Goal: Task Accomplishment & Management: Complete application form

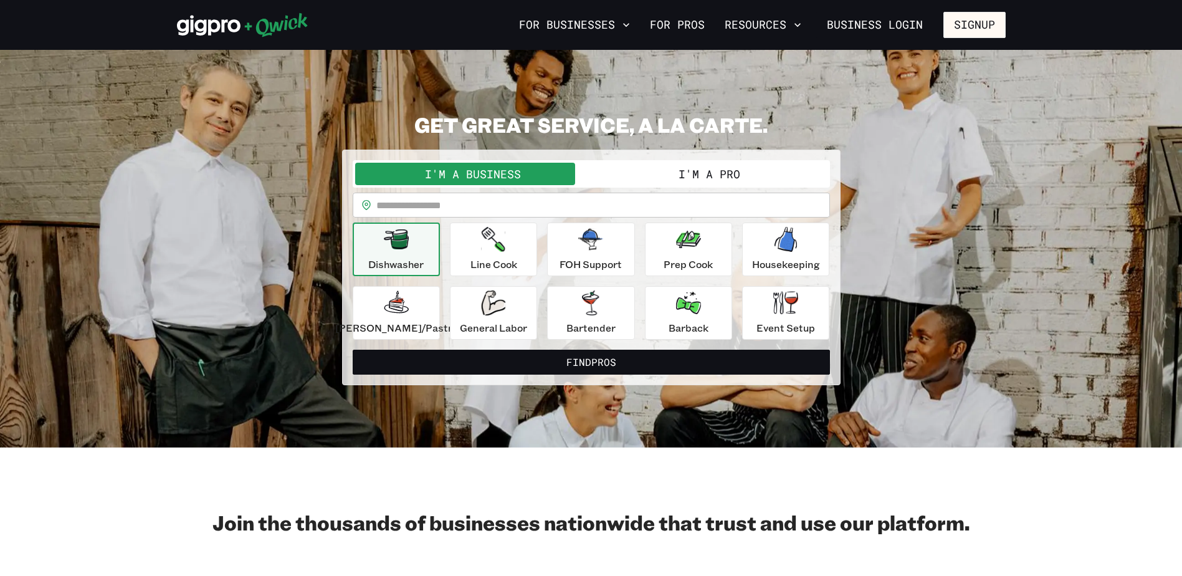
click at [736, 172] on button "I'm a Pro" at bounding box center [710, 174] width 236 height 22
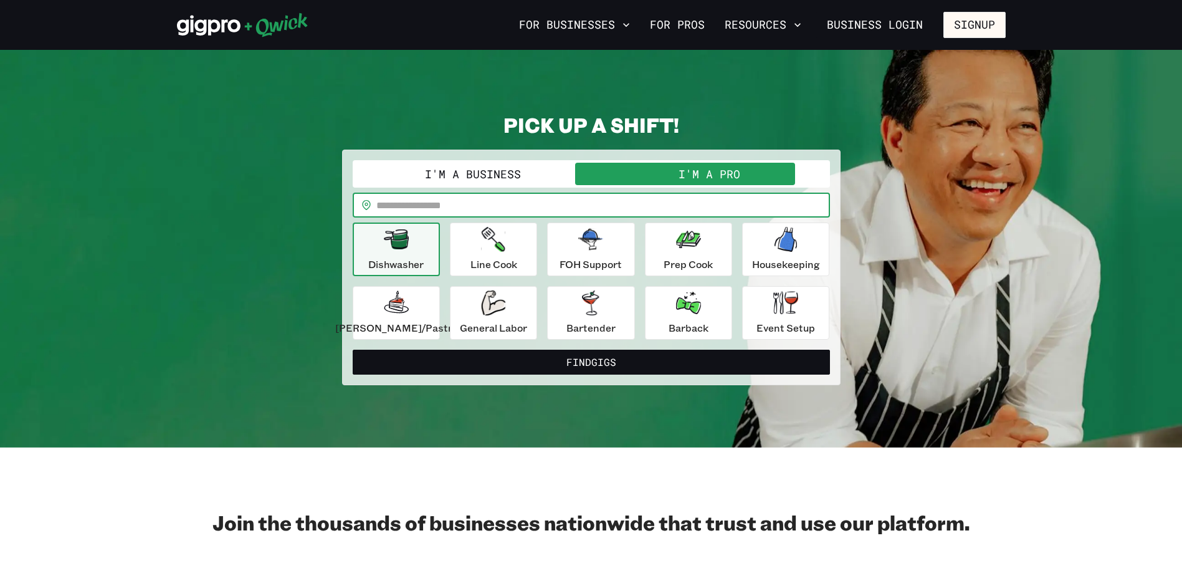
click at [504, 209] on input "text" at bounding box center [603, 205] width 454 height 25
type input "*****"
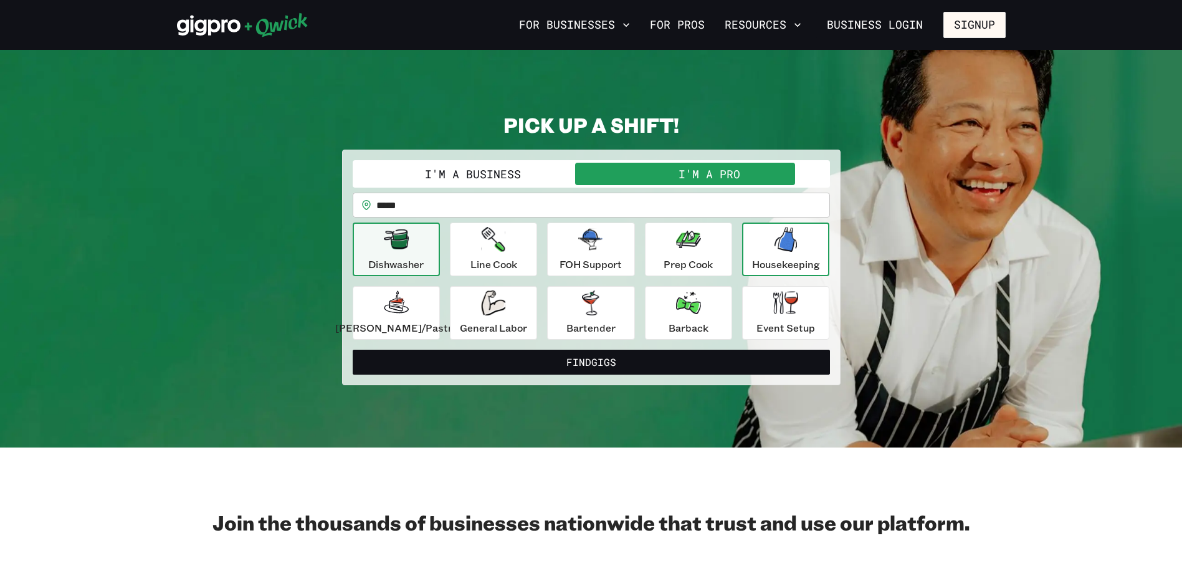
click at [754, 249] on div "Housekeeping" at bounding box center [786, 249] width 68 height 45
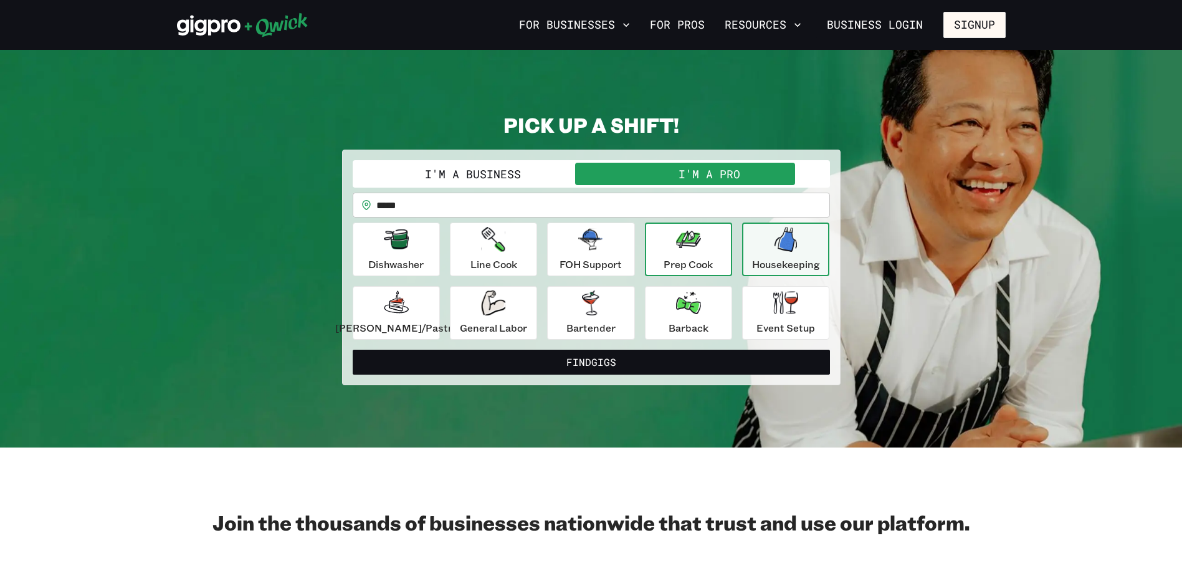
click at [717, 271] on button "Prep Cook" at bounding box center [688, 250] width 87 height 54
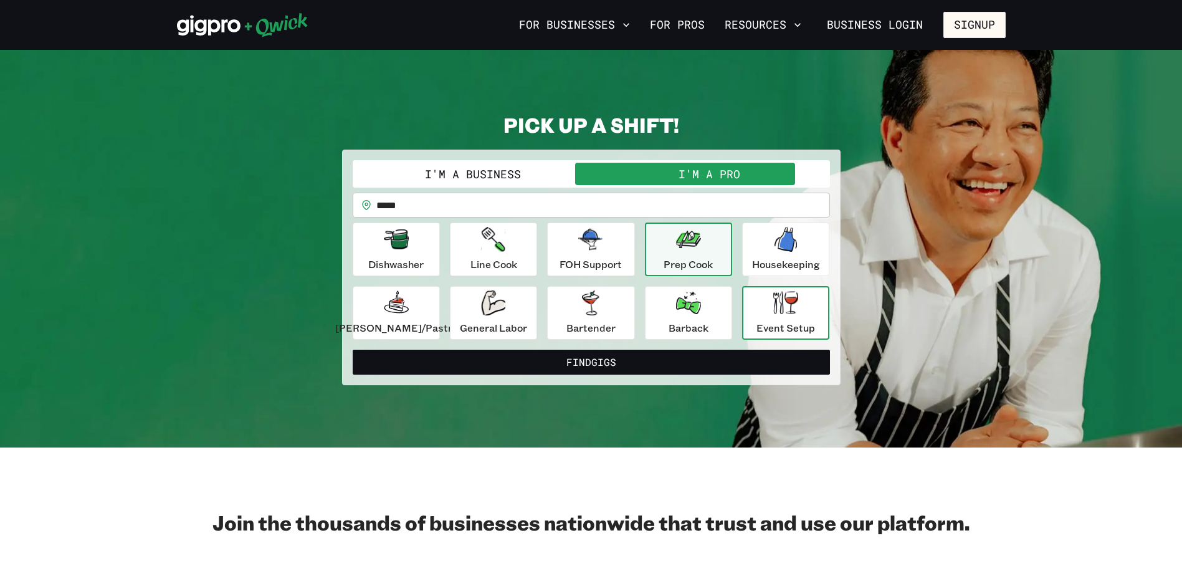
click at [761, 336] on button "Event Setup" at bounding box center [785, 313] width 87 height 54
click at [689, 252] on div "Prep Cook" at bounding box center [688, 249] width 49 height 45
click at [544, 248] on div "Dishwasher Line Cook FOH Support Prep Cook Housekeeping [PERSON_NAME]/Pastry Ge…" at bounding box center [591, 281] width 477 height 117
click at [565, 248] on div "FOH Support" at bounding box center [591, 249] width 62 height 45
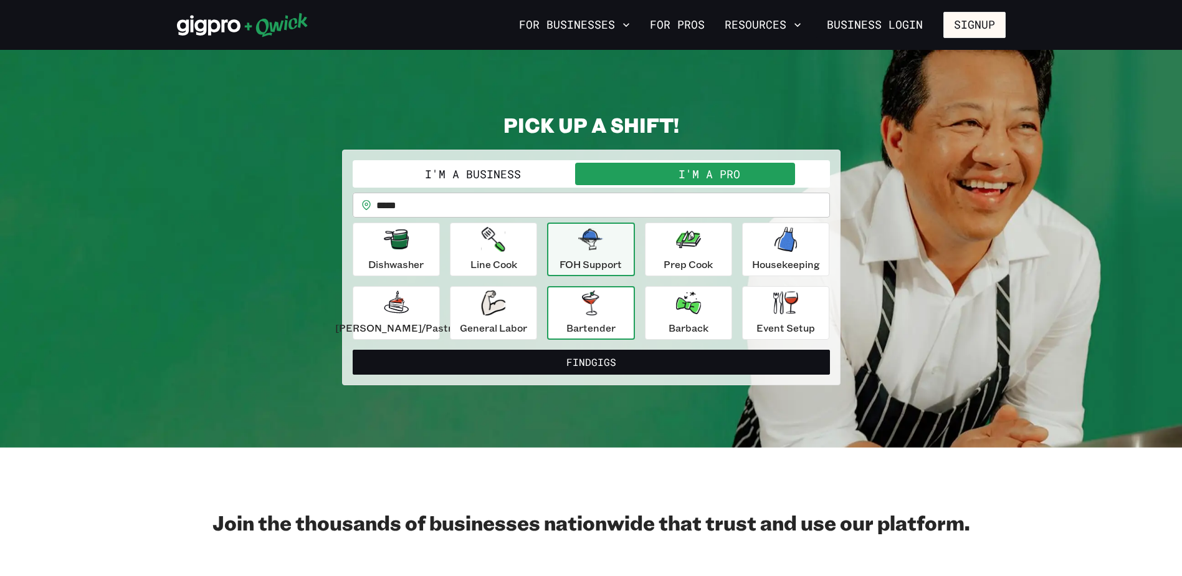
click at [593, 319] on div "Bartender" at bounding box center [591, 312] width 49 height 45
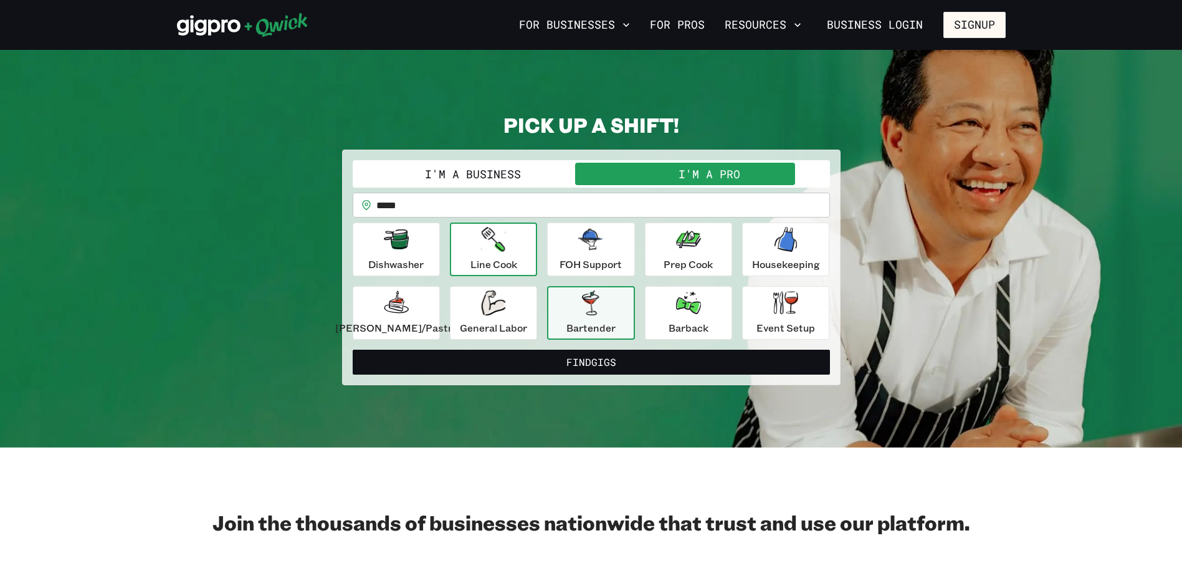
click at [505, 238] on icon "button" at bounding box center [494, 239] width 24 height 25
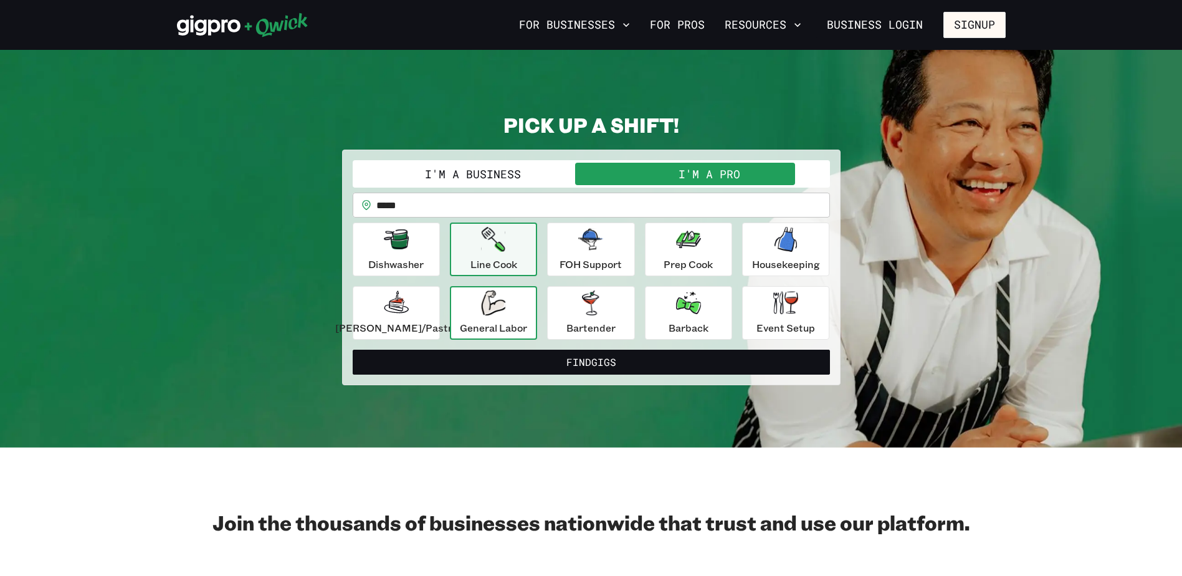
click at [492, 293] on icon "button" at bounding box center [493, 302] width 24 height 25
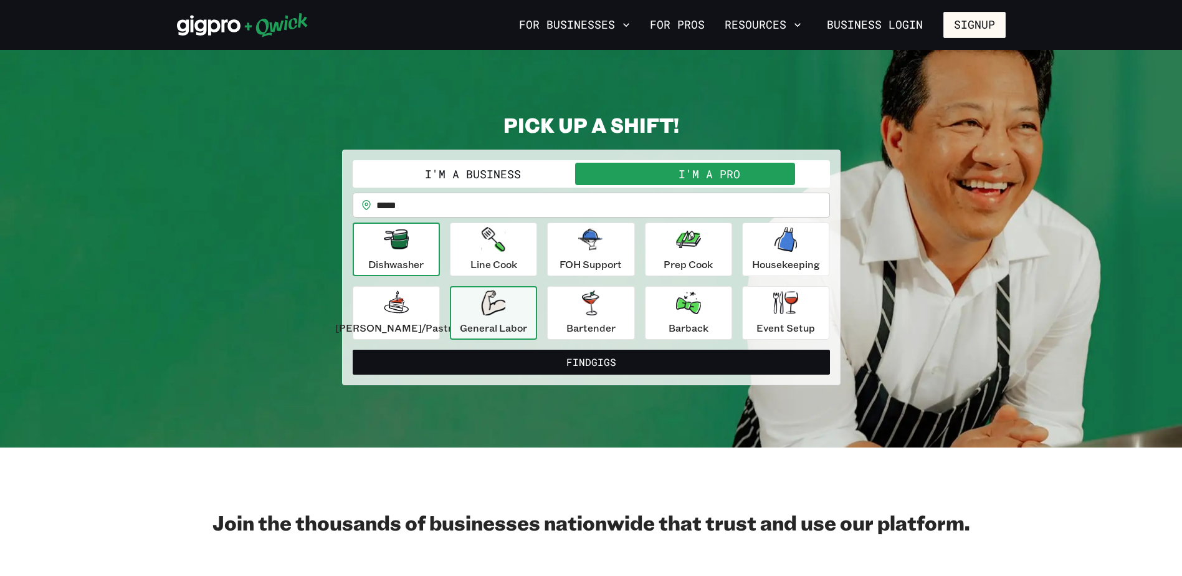
click at [390, 245] on div "Dishwasher" at bounding box center [395, 249] width 55 height 45
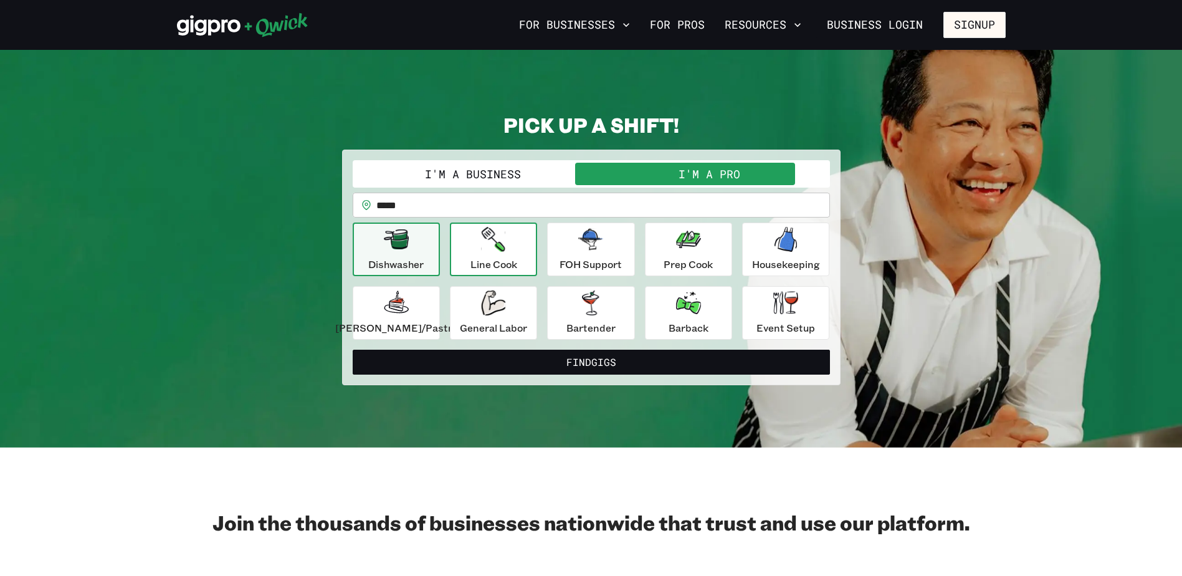
click at [482, 267] on p "Line Cook" at bounding box center [494, 264] width 47 height 15
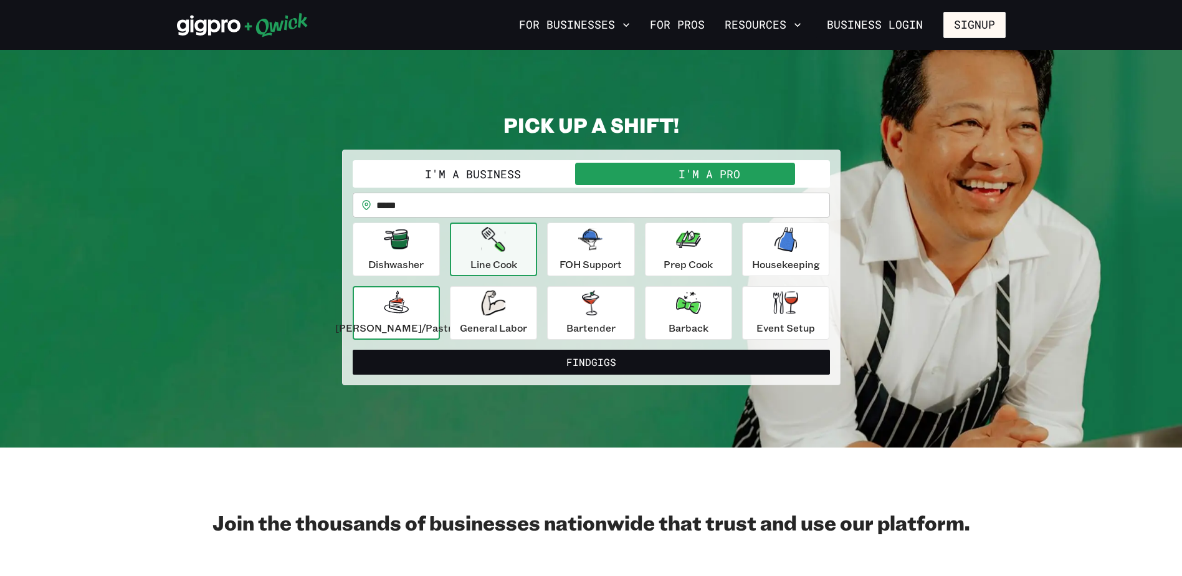
click at [391, 328] on p "[PERSON_NAME]/Pastry" at bounding box center [396, 327] width 122 height 15
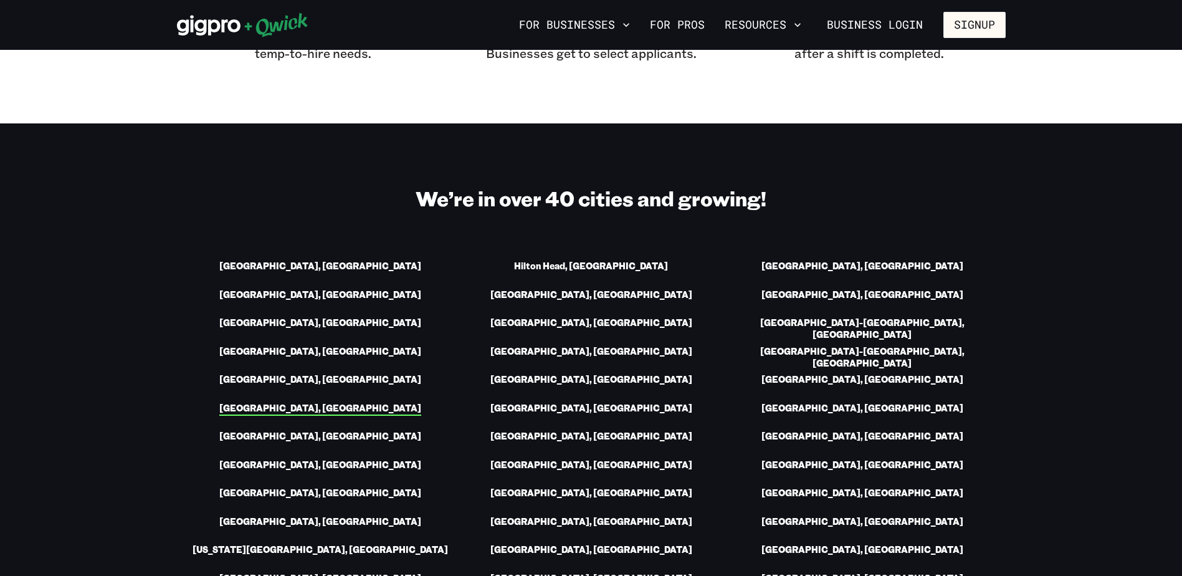
scroll to position [1621, 0]
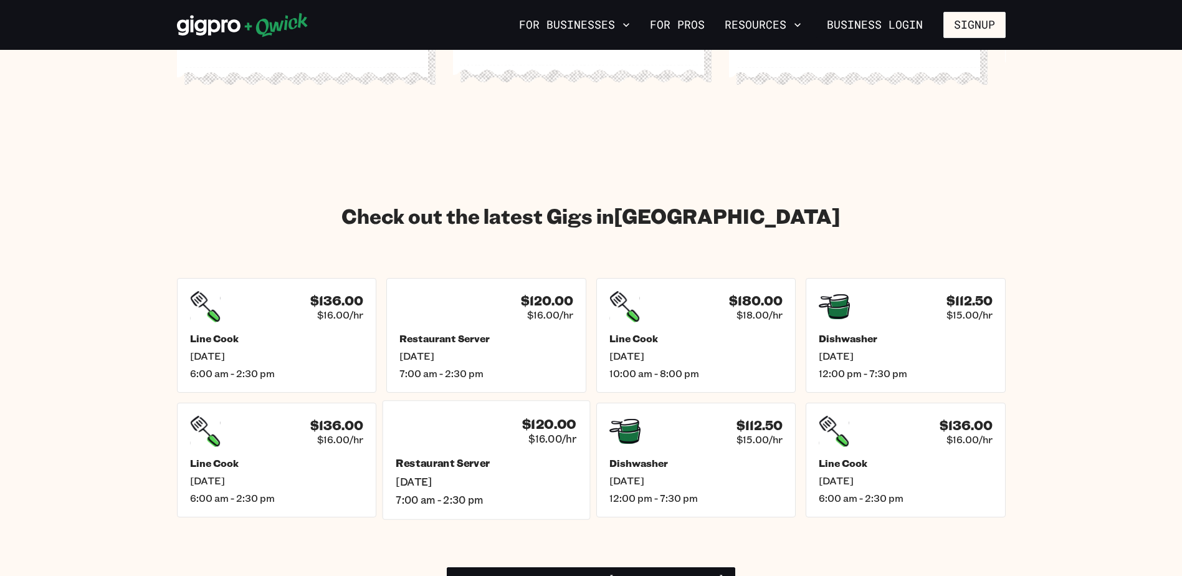
scroll to position [1612, 0]
click at [348, 349] on span "[DATE]" at bounding box center [276, 355] width 181 height 13
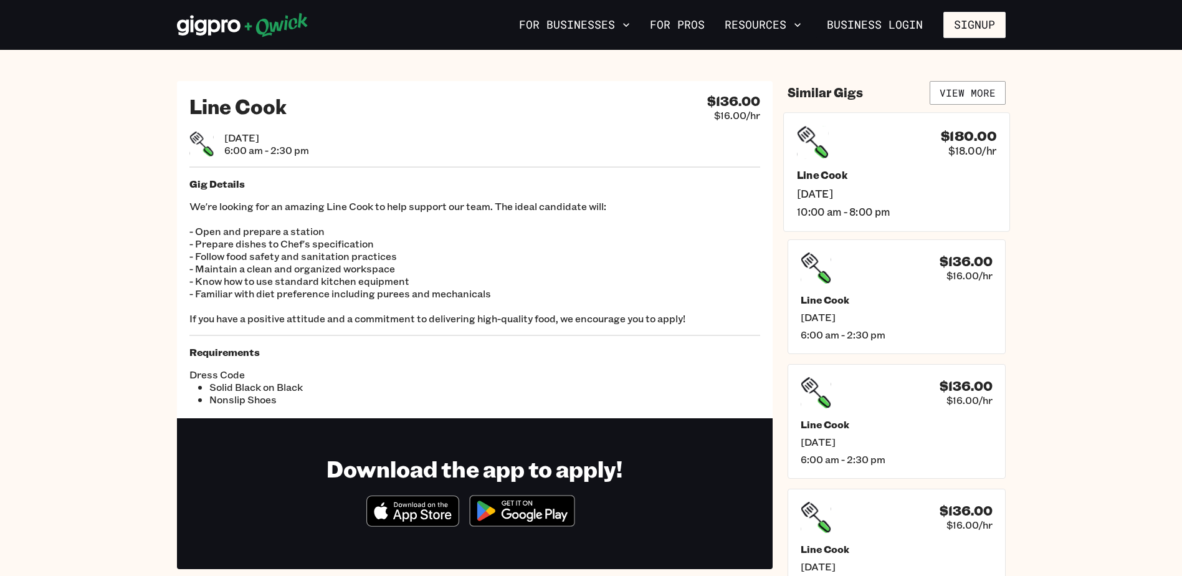
click at [834, 193] on span "[DATE]" at bounding box center [896, 192] width 199 height 13
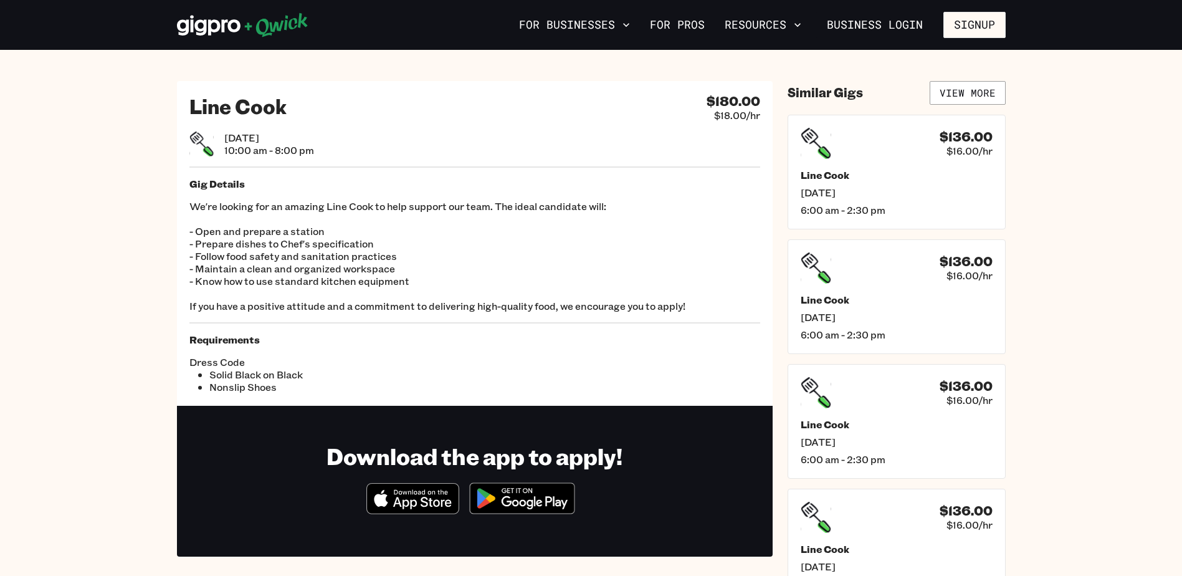
click at [461, 385] on li "Nonslip Shoes" at bounding box center [342, 387] width 266 height 12
click at [978, 103] on link "View More" at bounding box center [968, 93] width 76 height 24
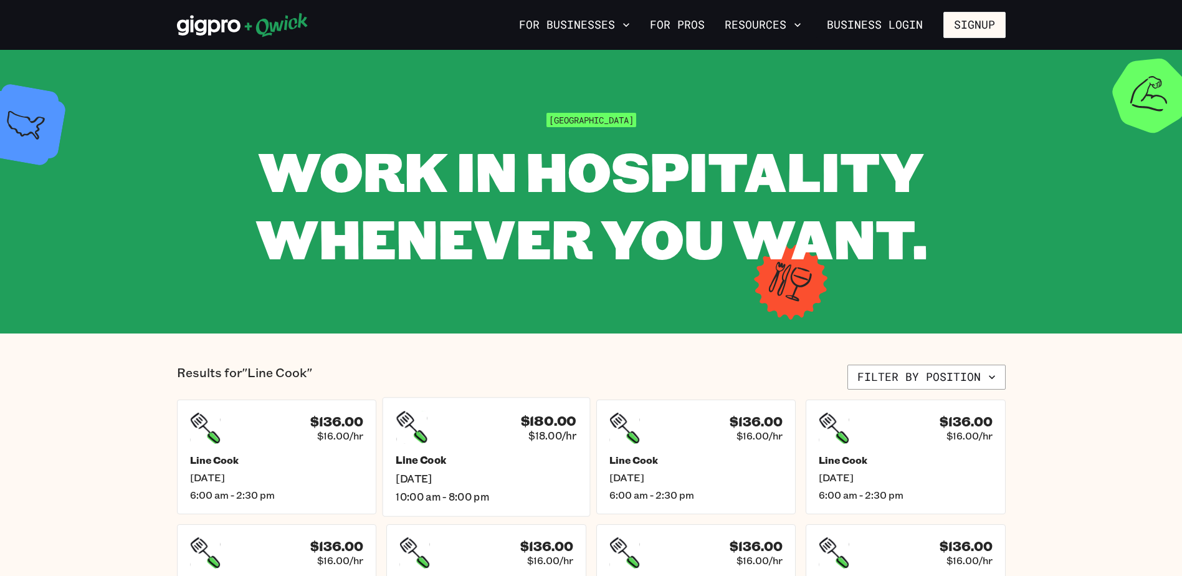
click at [479, 446] on div "$180.00 $18.00/hr Line Cook [DATE] 10:00 am - 8:00 pm" at bounding box center [487, 456] width 208 height 119
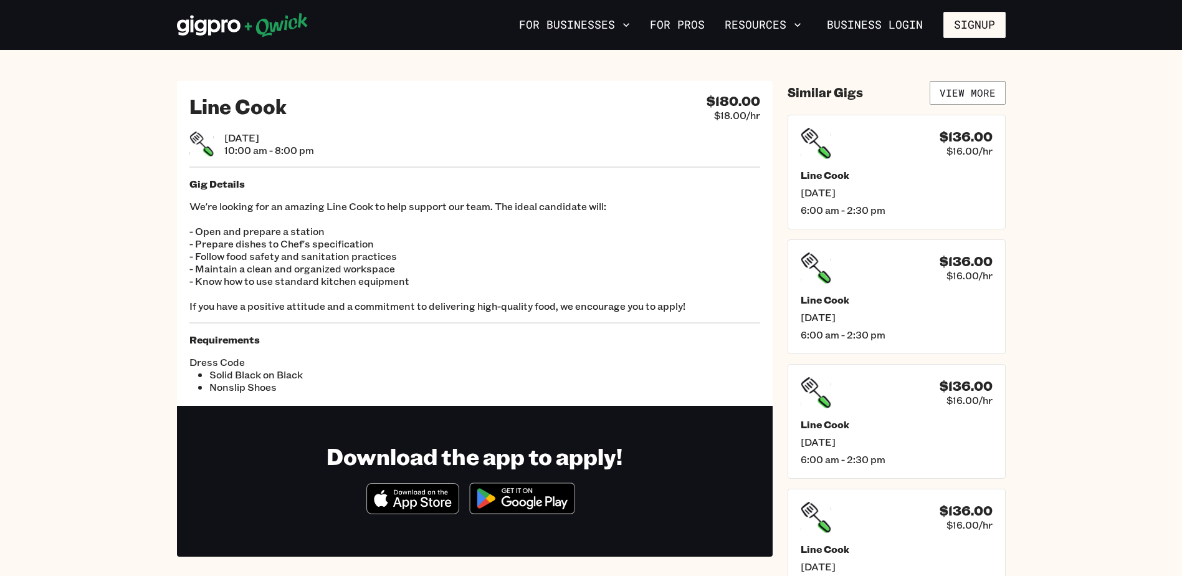
click at [420, 497] on icon "Download on the App Store" at bounding box center [413, 499] width 92 height 30
click at [497, 501] on img at bounding box center [522, 498] width 121 height 47
click at [402, 508] on icon "Download on the App Store" at bounding box center [413, 499] width 92 height 30
click at [963, 95] on link "View More" at bounding box center [968, 93] width 76 height 24
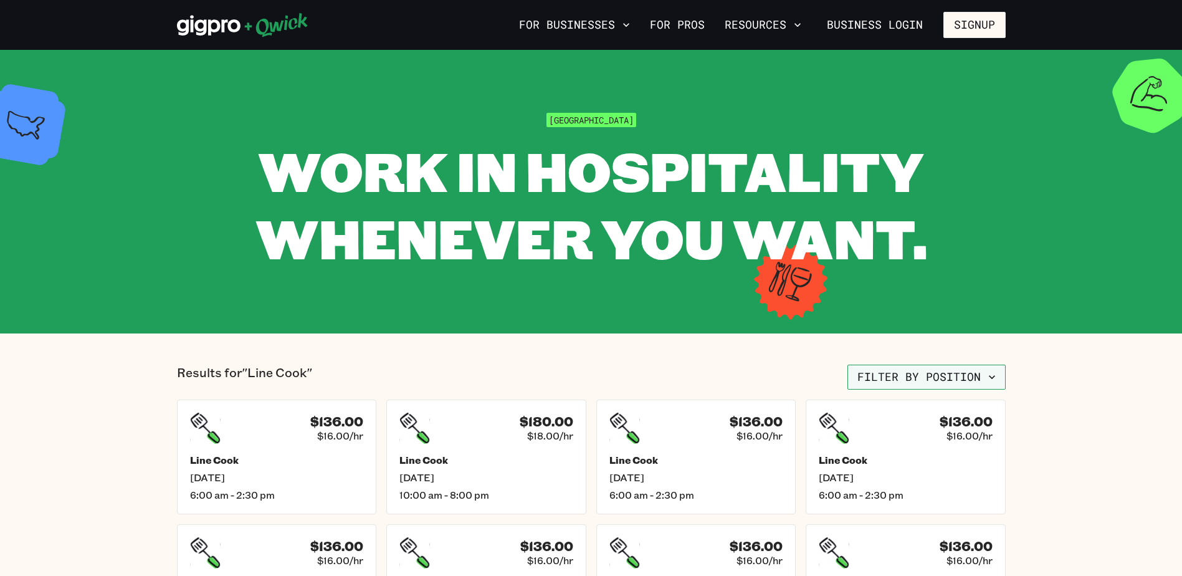
click at [911, 368] on button "Filter by position" at bounding box center [927, 377] width 158 height 25
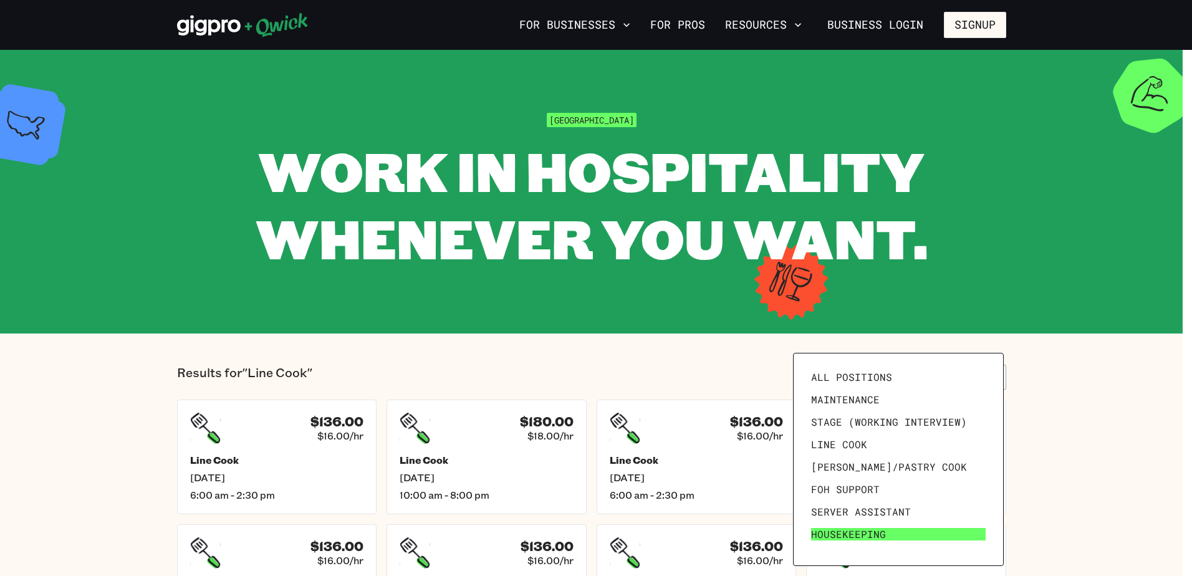
click at [846, 535] on span "Housekeeping" at bounding box center [848, 534] width 75 height 12
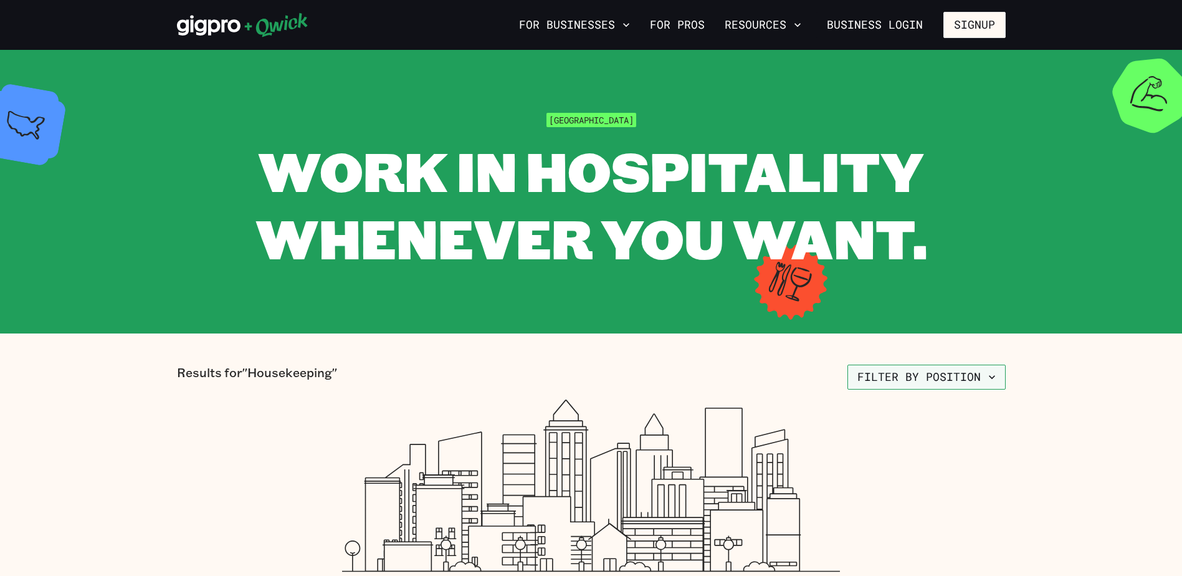
click at [873, 376] on button "Filter by position" at bounding box center [927, 377] width 158 height 25
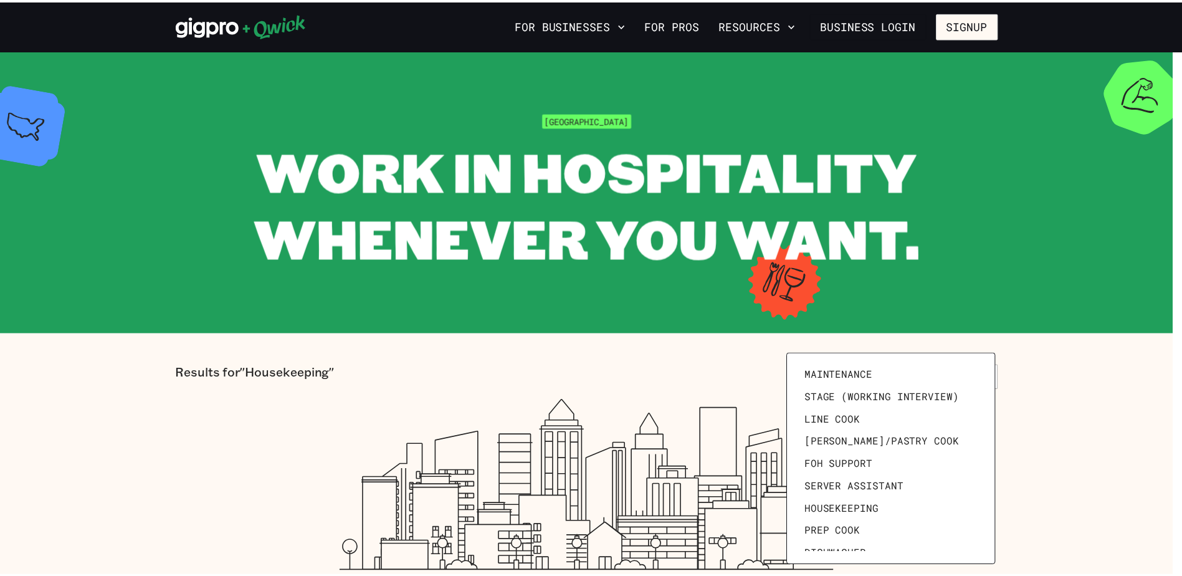
scroll to position [33, 0]
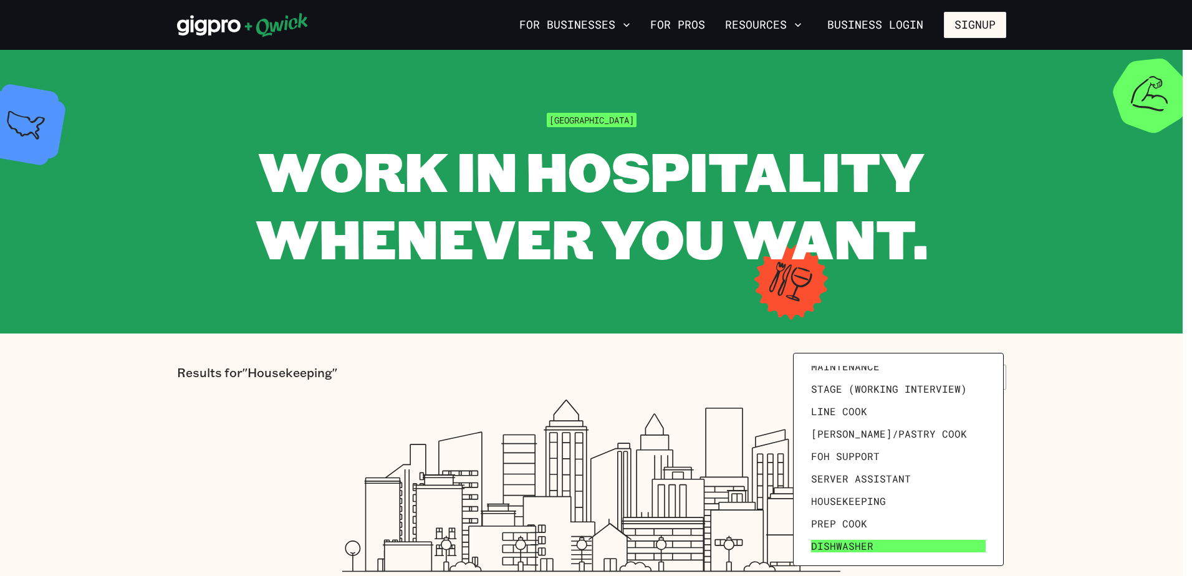
click at [817, 542] on span "Dishwasher" at bounding box center [842, 546] width 62 height 12
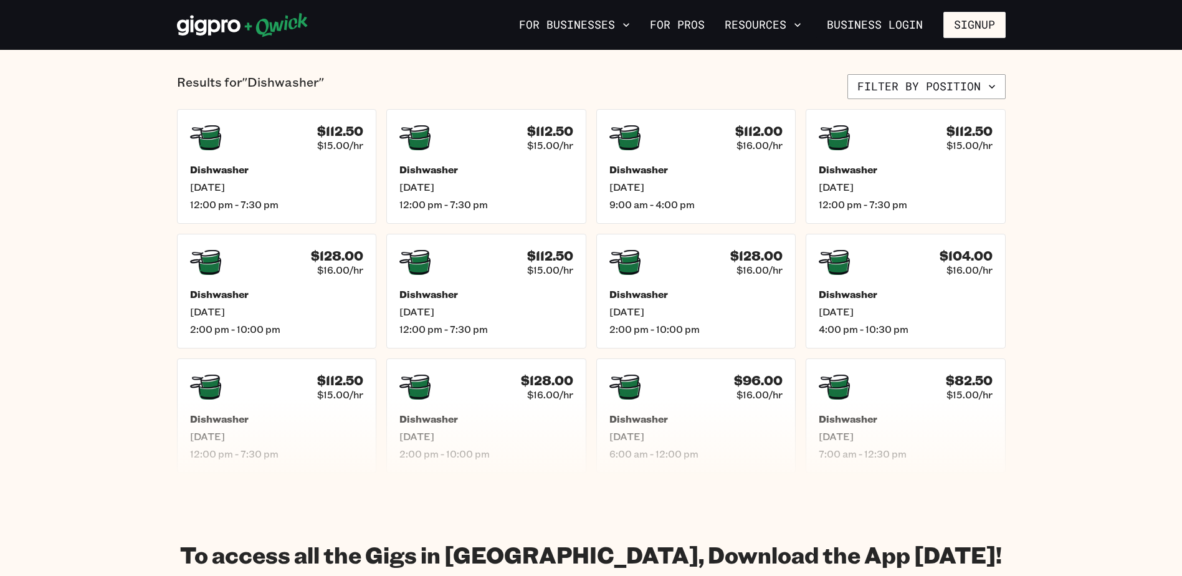
scroll to position [341, 0]
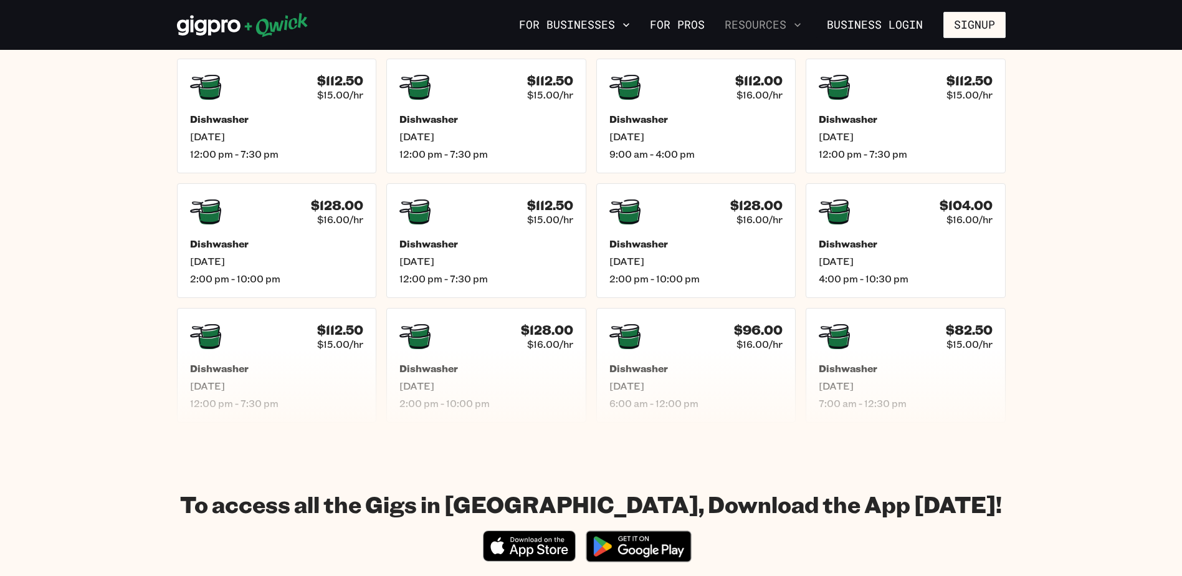
click at [753, 22] on button "Resources" at bounding box center [763, 24] width 87 height 21
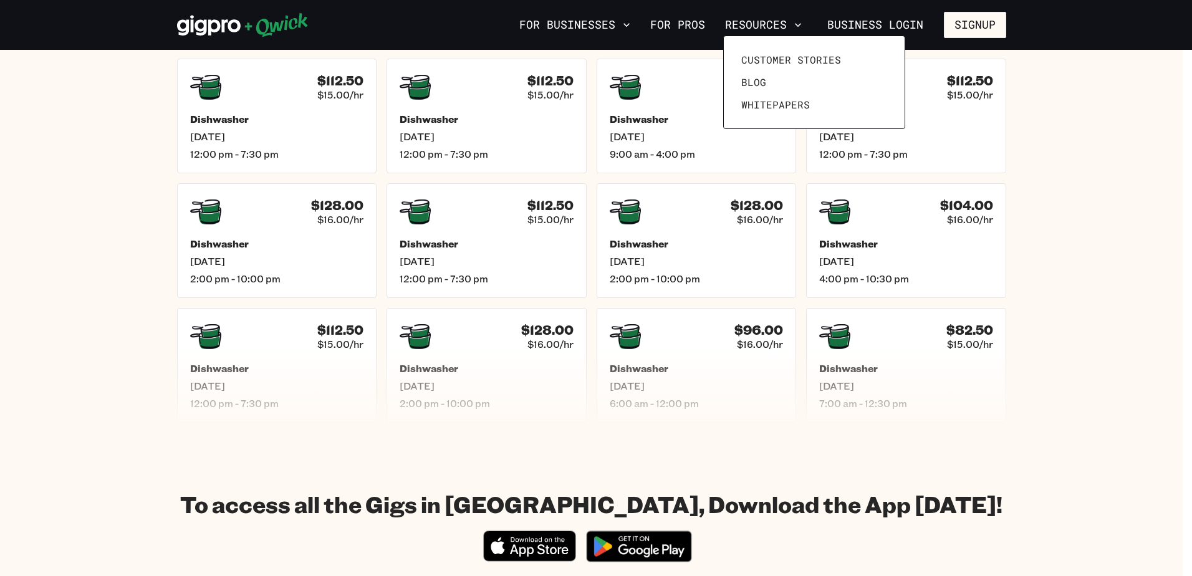
click at [887, 16] on div at bounding box center [596, 288] width 1192 height 576
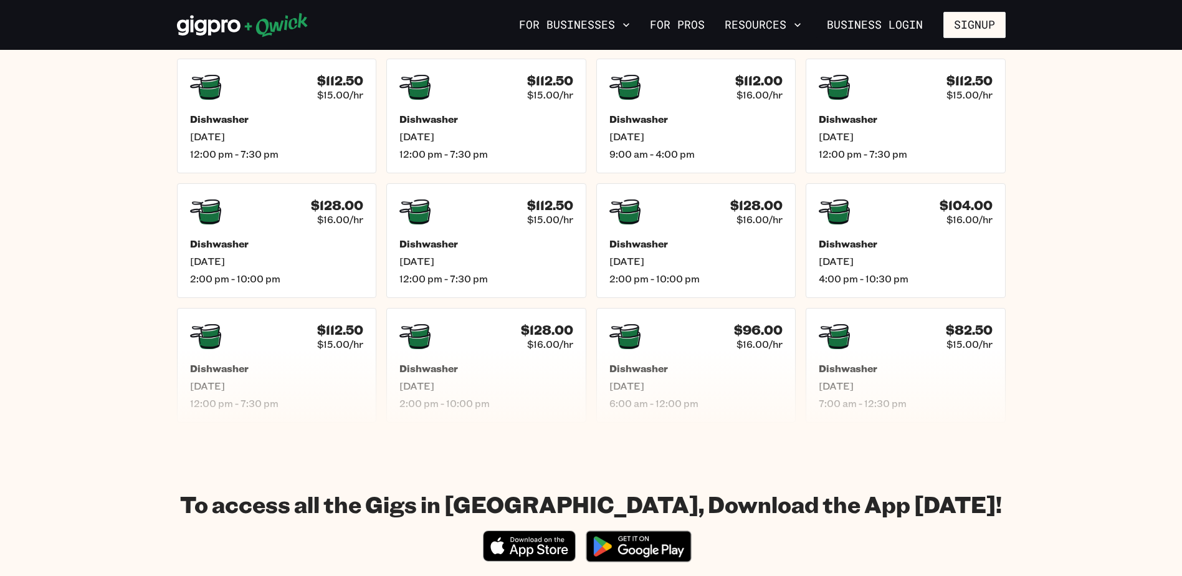
click at [887, 16] on link "Business Login" at bounding box center [875, 25] width 117 height 26
